Goal: Check status: Check status

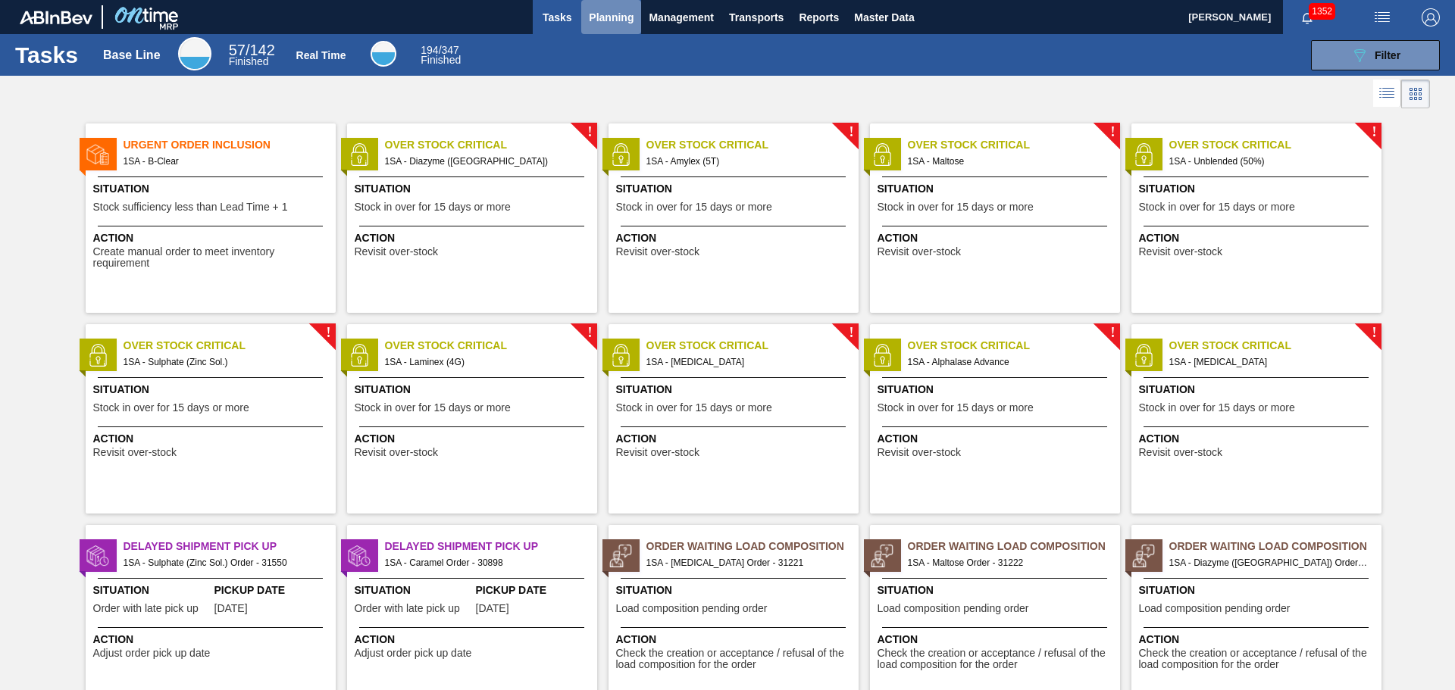
click at [612, 24] on span "Planning" at bounding box center [611, 17] width 45 height 18
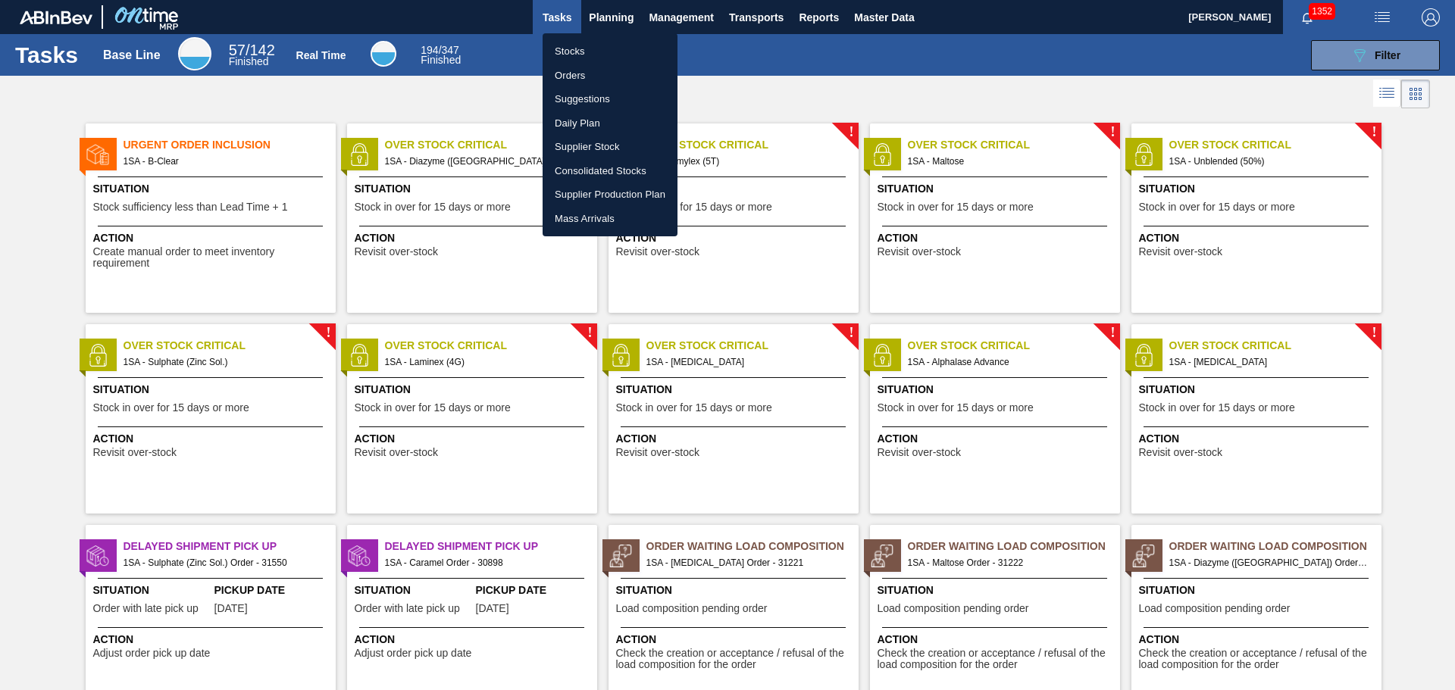
click at [571, 70] on li "Orders" at bounding box center [610, 76] width 135 height 24
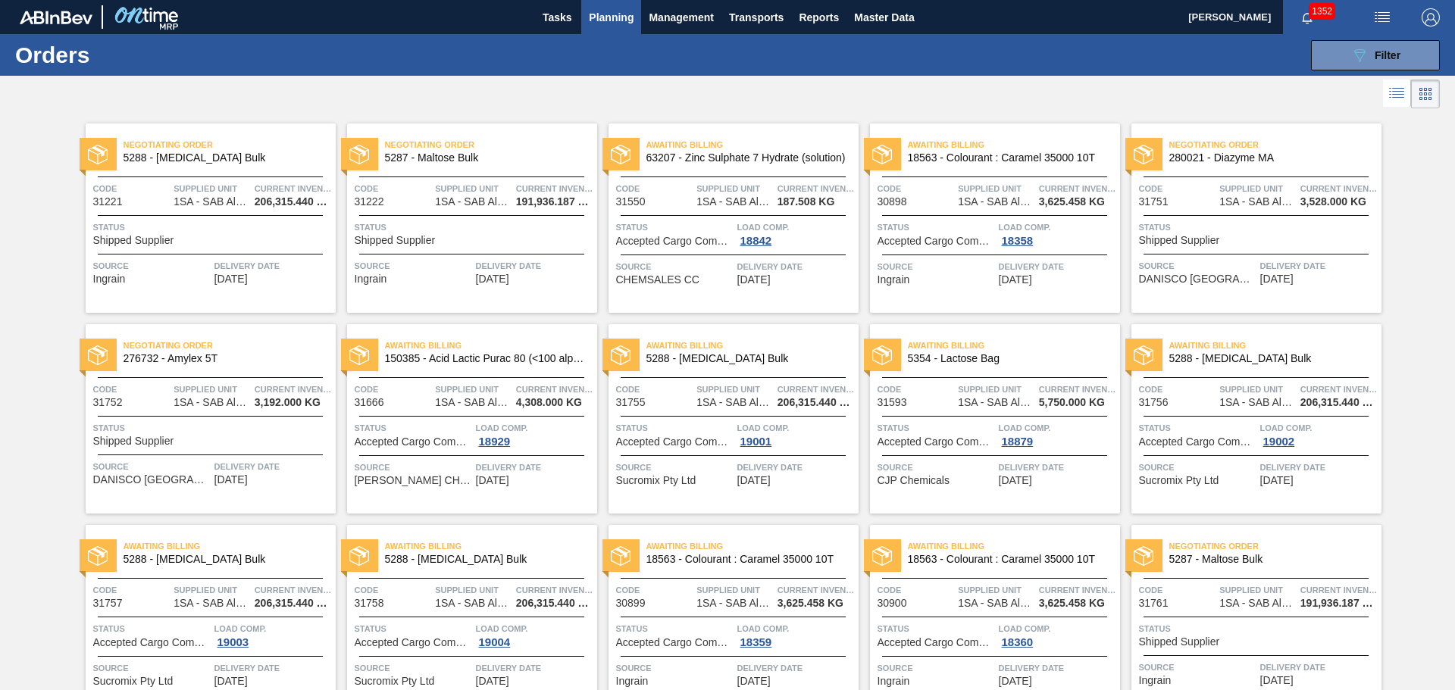
click at [1255, 236] on div "Status Shipped Supplier" at bounding box center [1258, 233] width 239 height 27
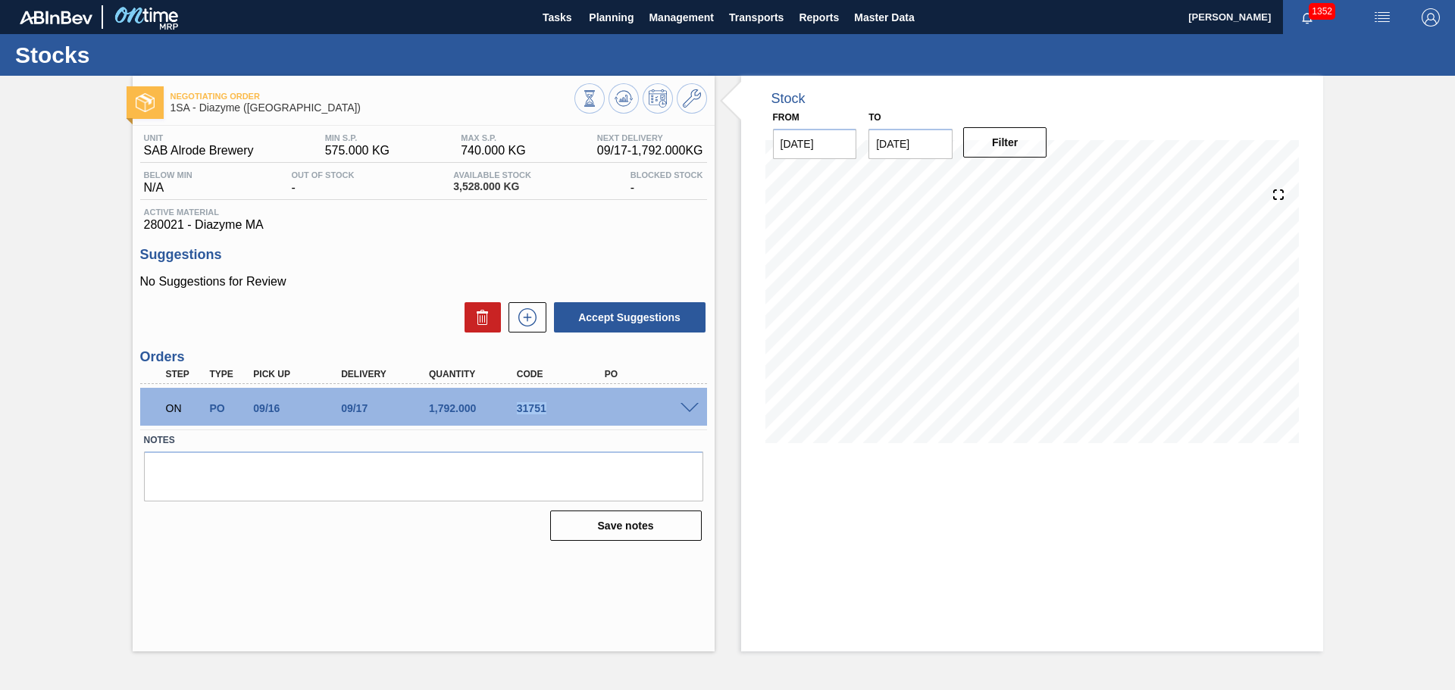
drag, startPoint x: 518, startPoint y: 409, endPoint x: 544, endPoint y: 409, distance: 26.5
click at [544, 409] on div "31751" at bounding box center [562, 408] width 99 height 12
copy div "31751"
